Goal: Transaction & Acquisition: Purchase product/service

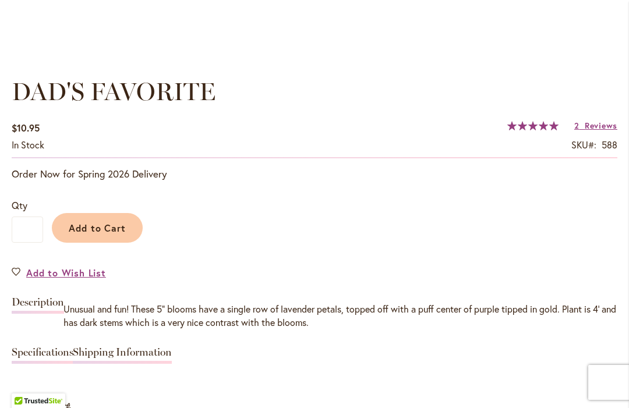
scroll to position [795, 0]
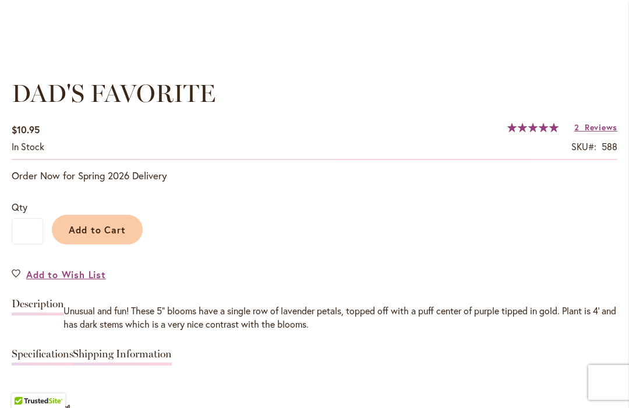
click at [104, 227] on span "Add to Cart" at bounding box center [98, 230] width 58 height 12
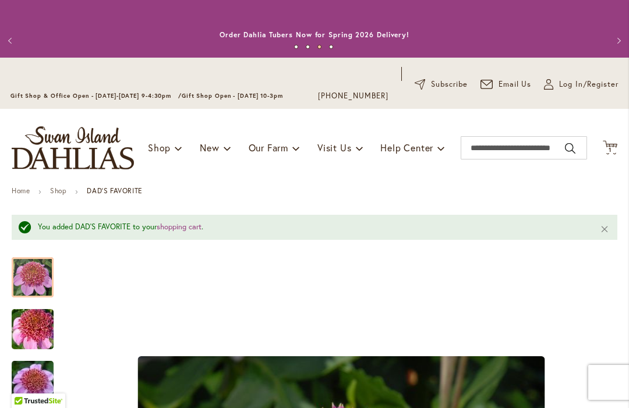
scroll to position [-1, 0]
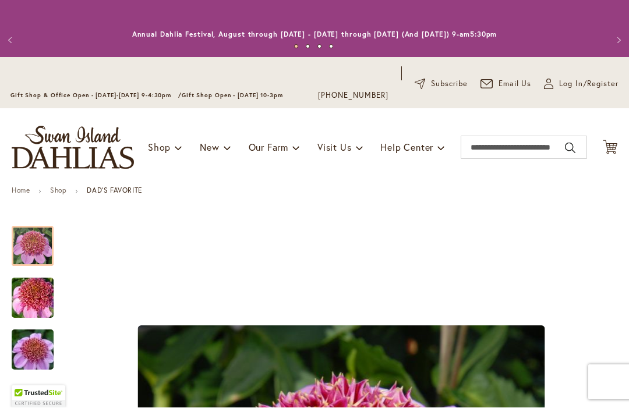
scroll to position [1, 0]
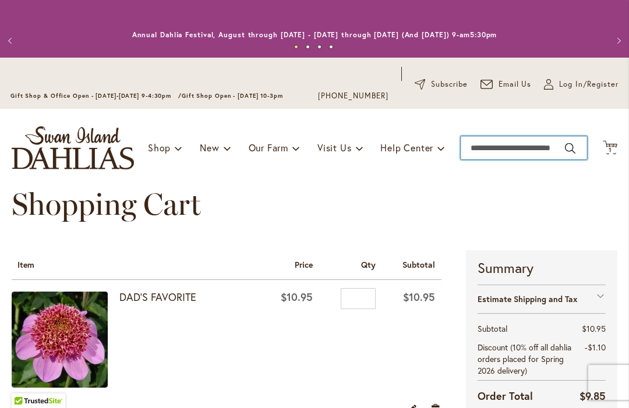
click at [482, 151] on input "Search" at bounding box center [523, 147] width 126 height 23
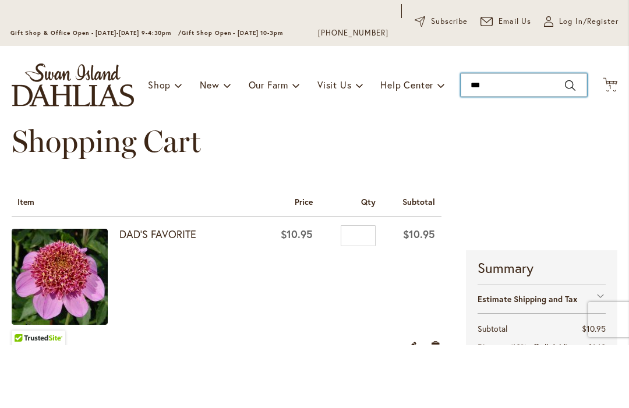
type input "****"
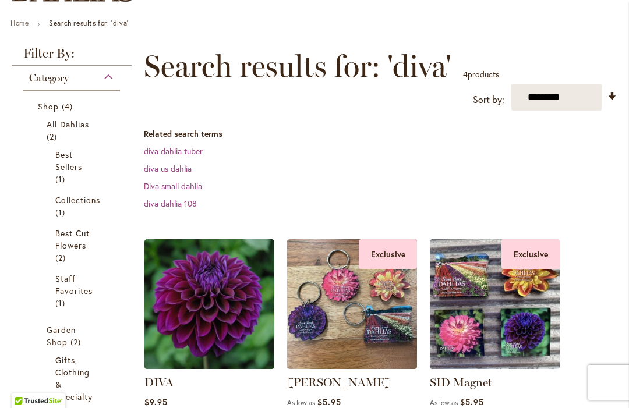
scroll to position [187, 0]
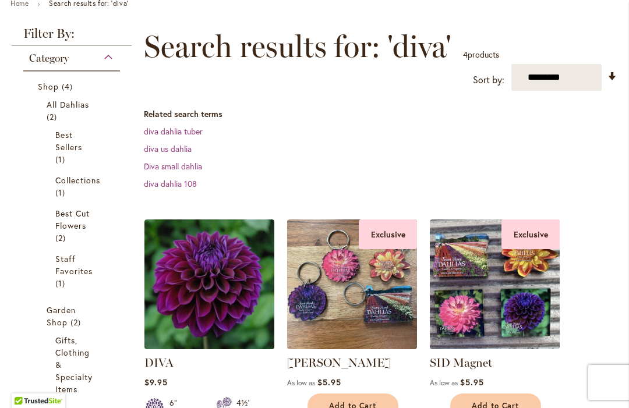
click at [209, 317] on img at bounding box center [209, 284] width 130 height 130
click at [217, 306] on img at bounding box center [209, 284] width 130 height 130
click at [168, 363] on link "DIVA" at bounding box center [158, 363] width 29 height 14
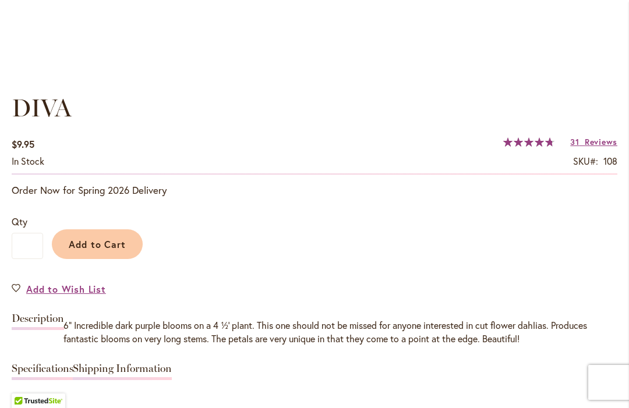
scroll to position [781, 0]
click at [31, 246] on input "*" at bounding box center [27, 245] width 31 height 26
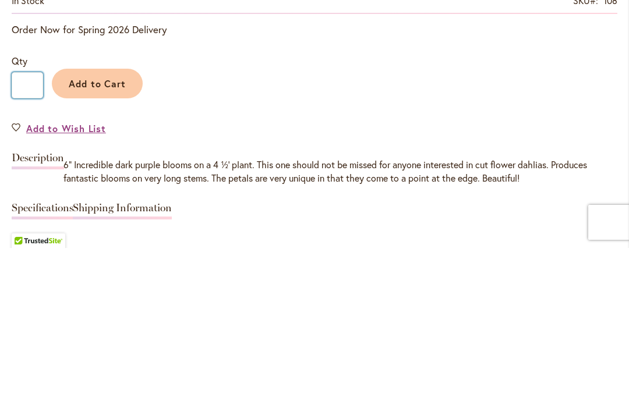
type input "*"
click at [108, 238] on span "Add to Cart" at bounding box center [98, 244] width 58 height 12
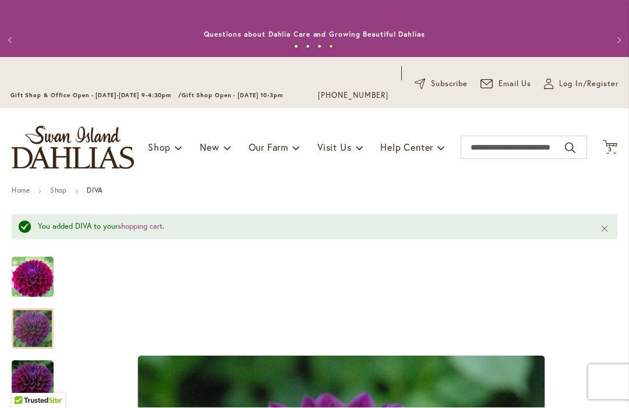
scroll to position [0, 0]
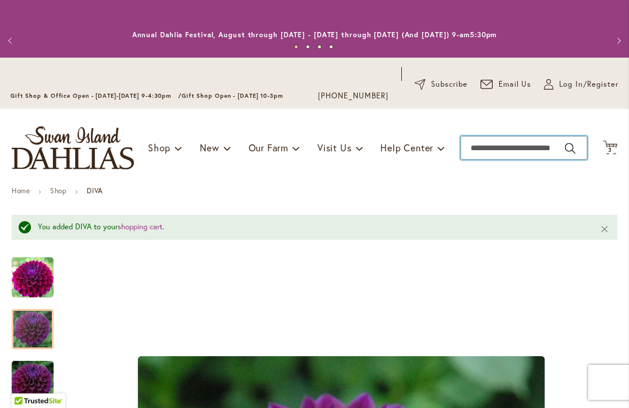
click at [491, 150] on input "Search" at bounding box center [523, 147] width 126 height 23
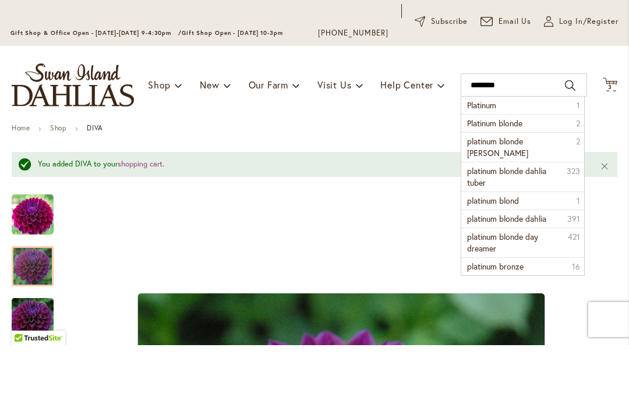
click at [528, 199] on span "platinum blonde dalhia" at bounding box center [497, 210] width 61 height 23
type input "**********"
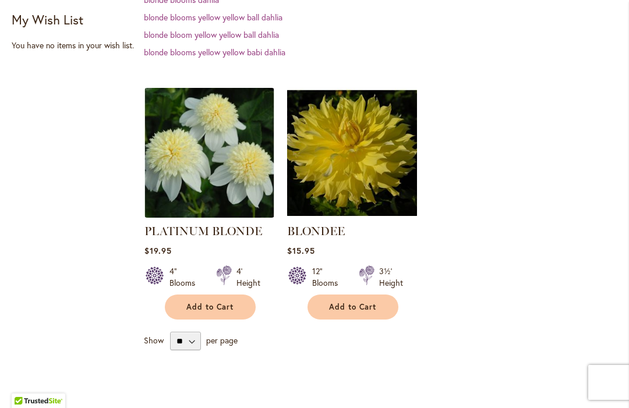
scroll to position [430, 0]
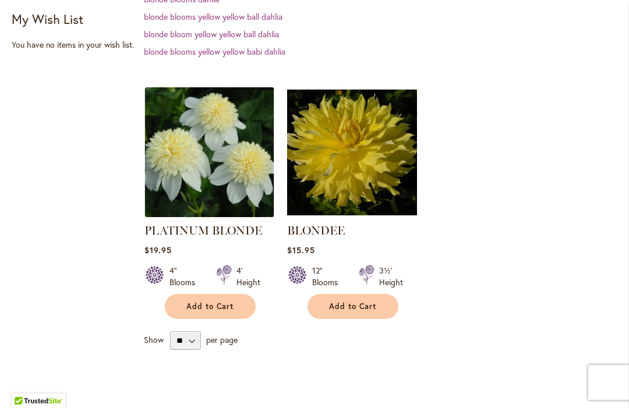
click at [219, 305] on span "Add to Cart" at bounding box center [210, 307] width 48 height 10
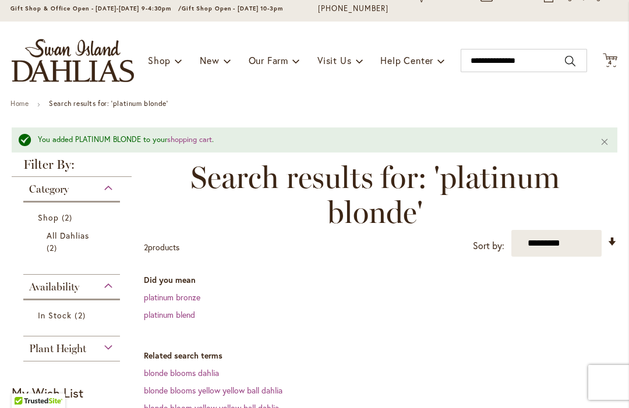
scroll to position [79, 0]
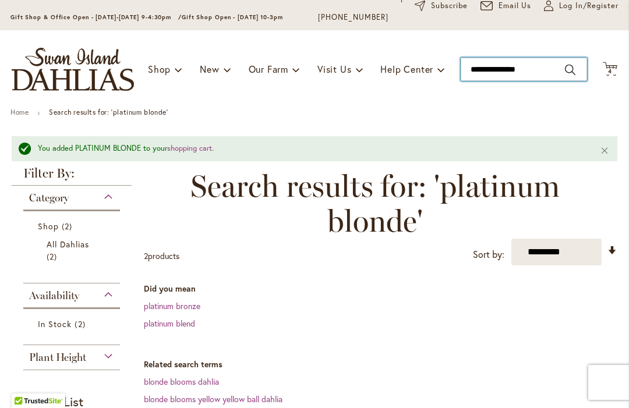
click at [541, 69] on input "**********" at bounding box center [523, 69] width 126 height 23
type input "*"
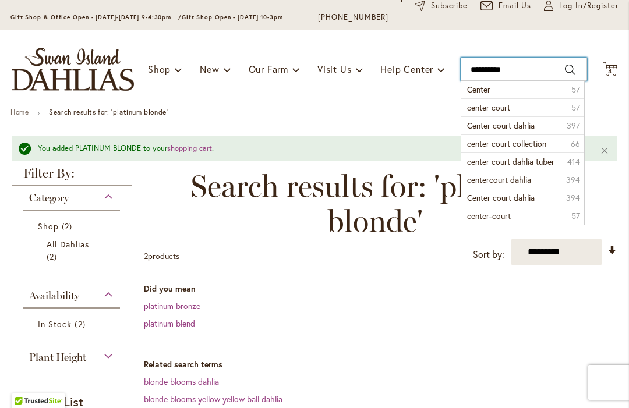
type input "**********"
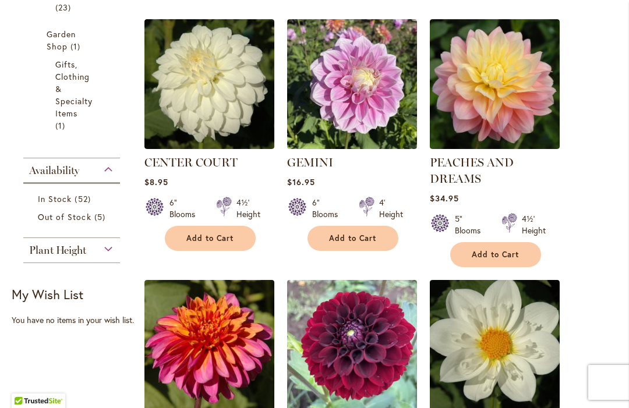
scroll to position [449, 0]
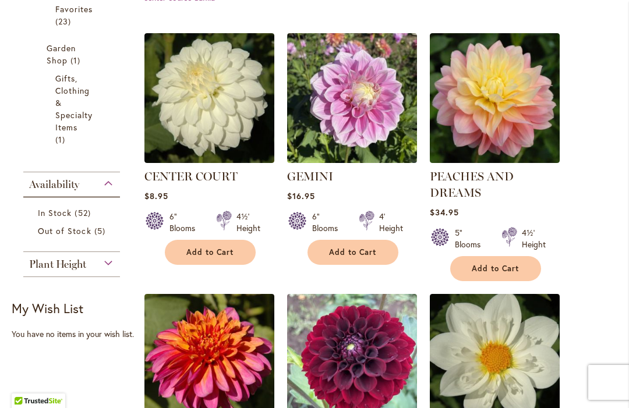
click at [213, 145] on img at bounding box center [209, 98] width 130 height 130
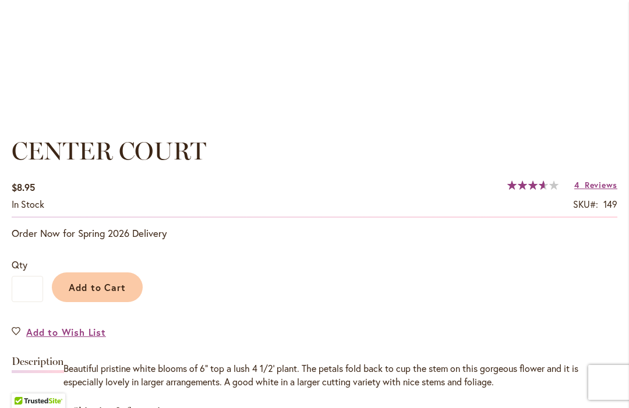
scroll to position [738, 0]
click at [95, 281] on span "Add to Cart" at bounding box center [98, 287] width 58 height 12
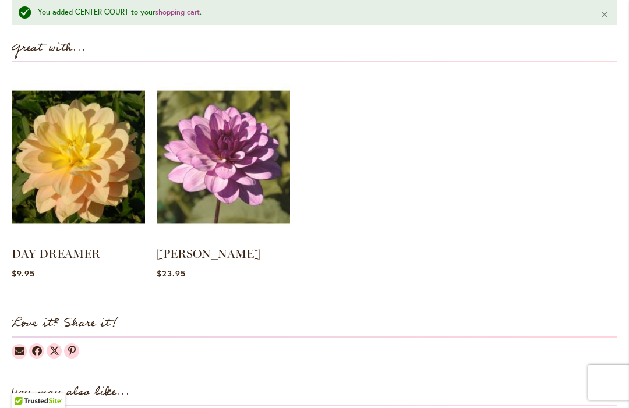
scroll to position [1215, 0]
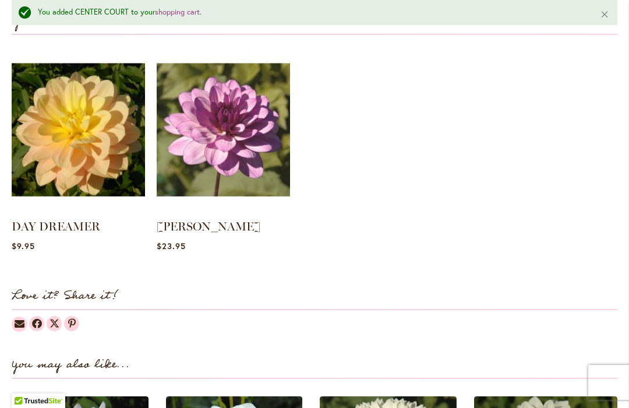
click at [79, 222] on link "DAY DREAMER" at bounding box center [56, 226] width 88 height 14
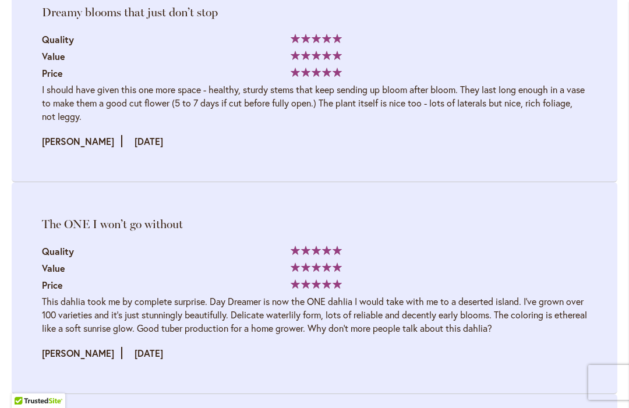
scroll to position [1946, 0]
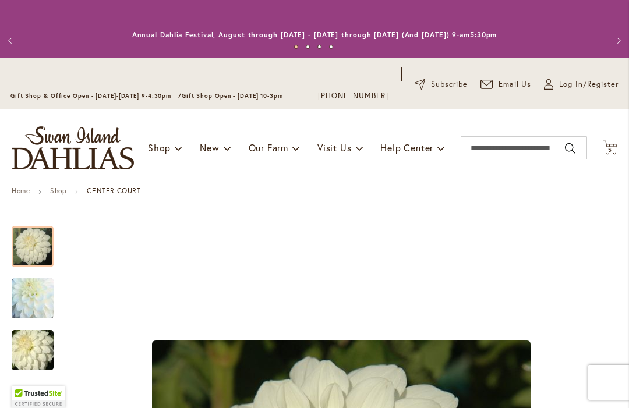
click at [605, 146] on icon "Cart .cls-1 { fill: #231f20; }" at bounding box center [610, 147] width 15 height 15
